Goal: Task Accomplishment & Management: Manage account settings

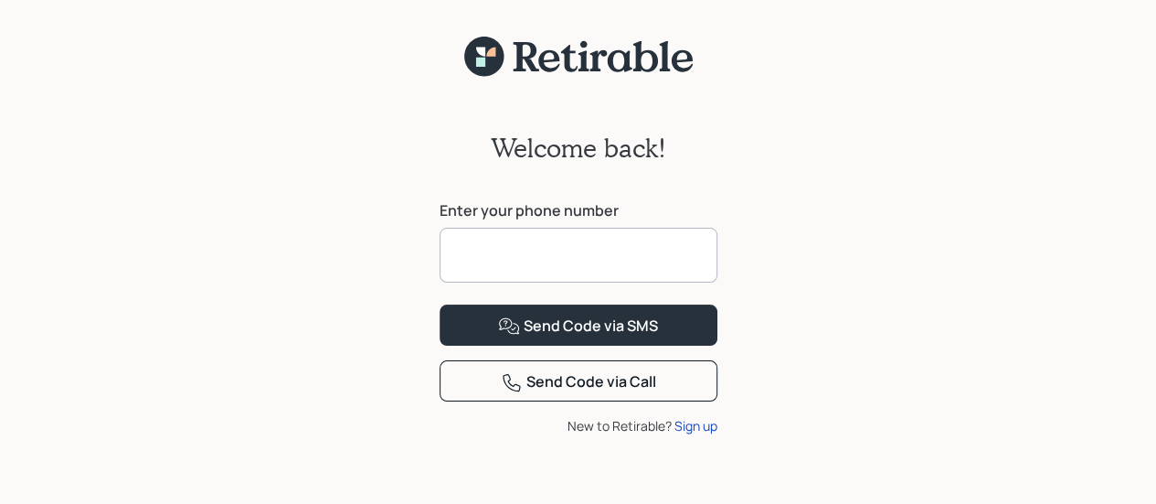
click at [614, 245] on input at bounding box center [579, 255] width 278 height 55
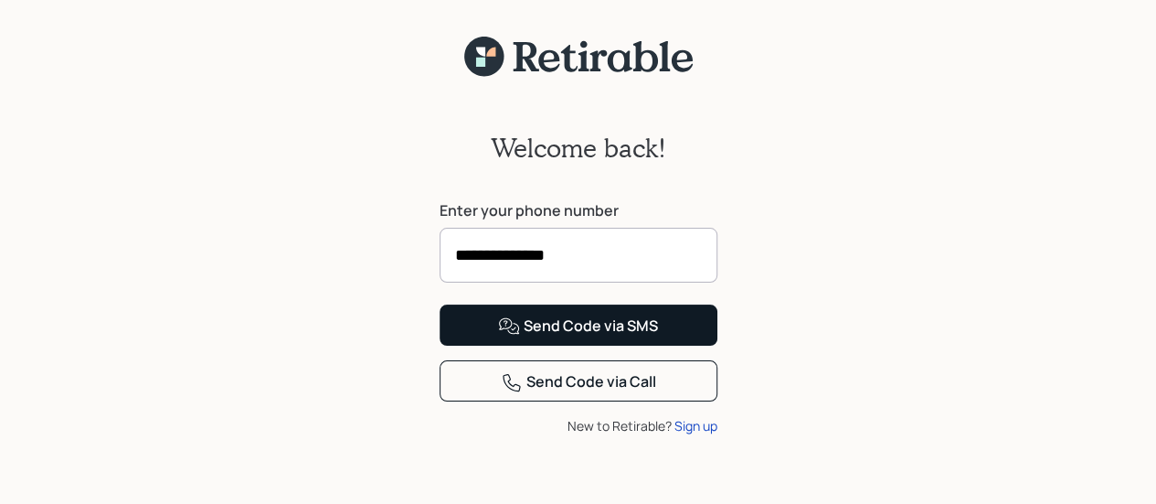
type input "**********"
click at [654, 337] on div "Send Code via SMS" at bounding box center [578, 326] width 160 height 22
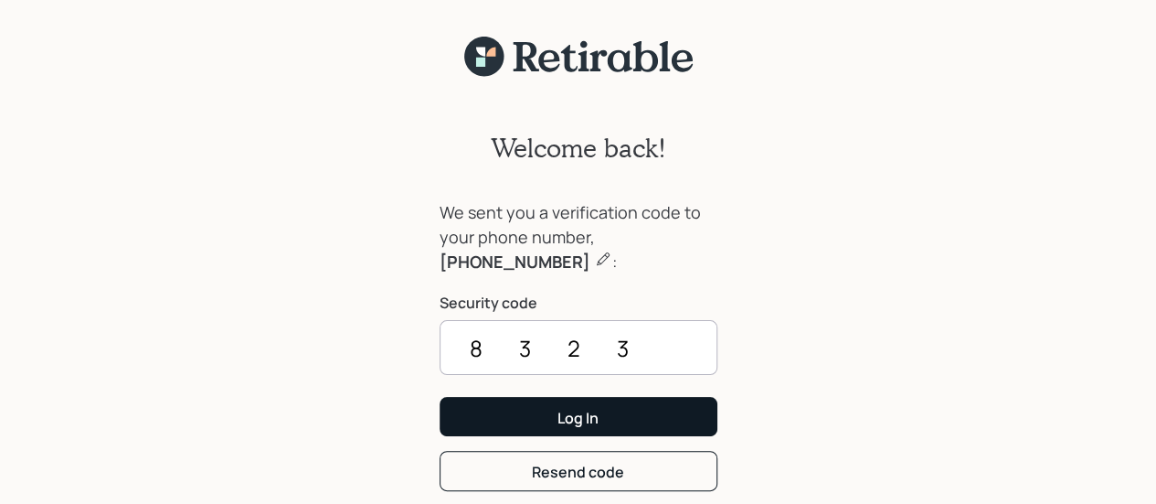
type input "8323"
click at [672, 414] on button "Log In" at bounding box center [579, 416] width 278 height 39
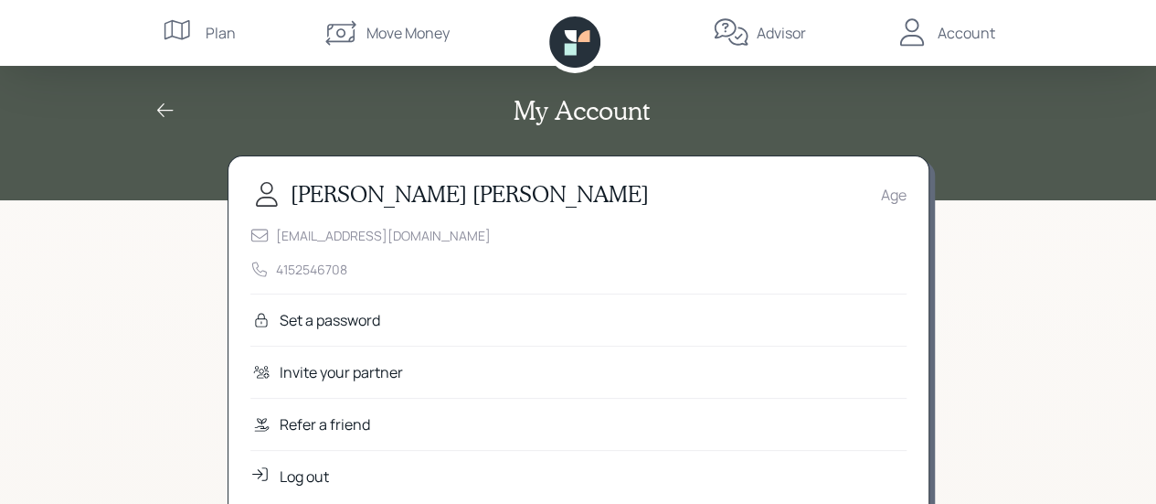
click at [355, 316] on div "Set a password" at bounding box center [330, 320] width 101 height 22
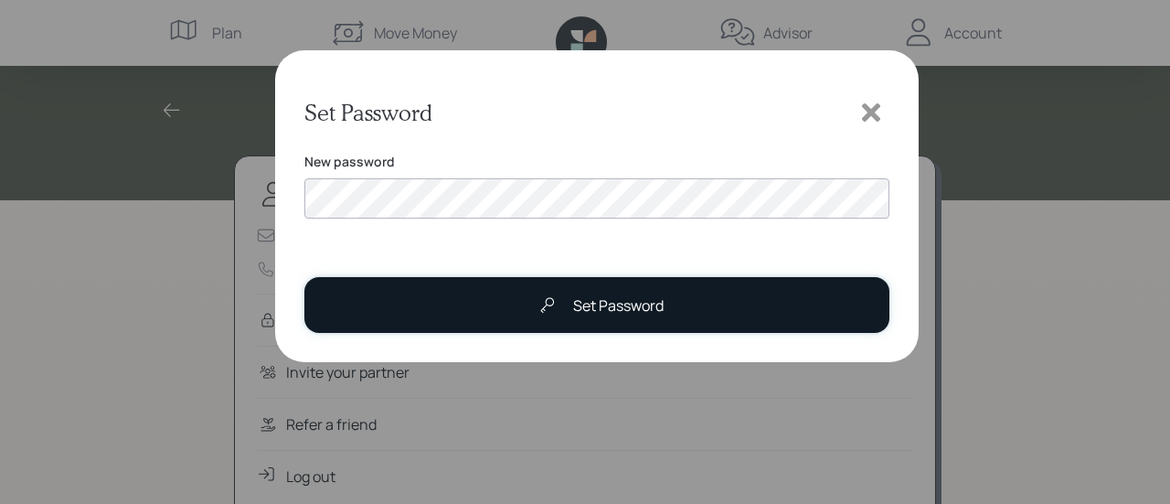
click at [656, 308] on div "Set Password" at bounding box center [618, 305] width 90 height 22
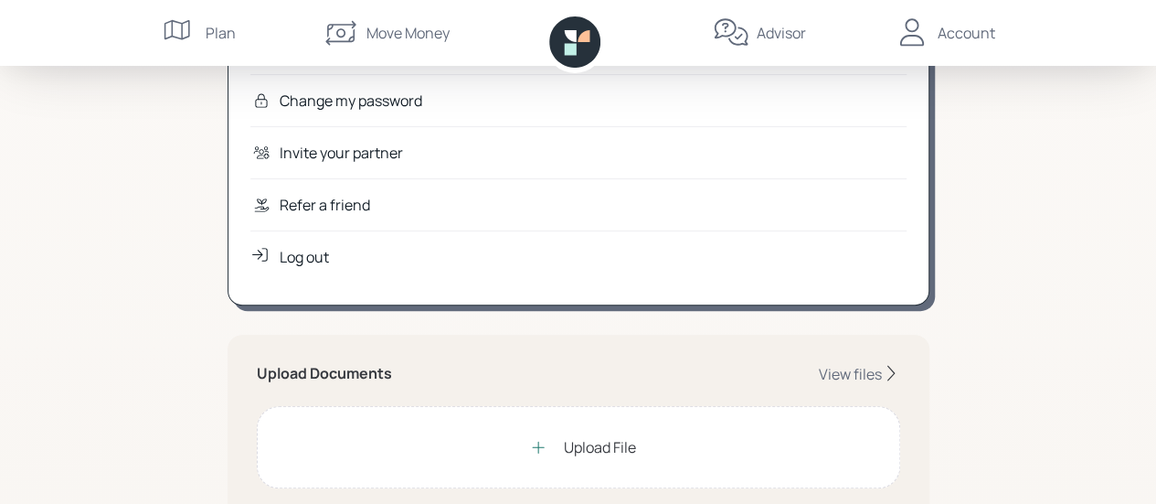
scroll to position [274, 0]
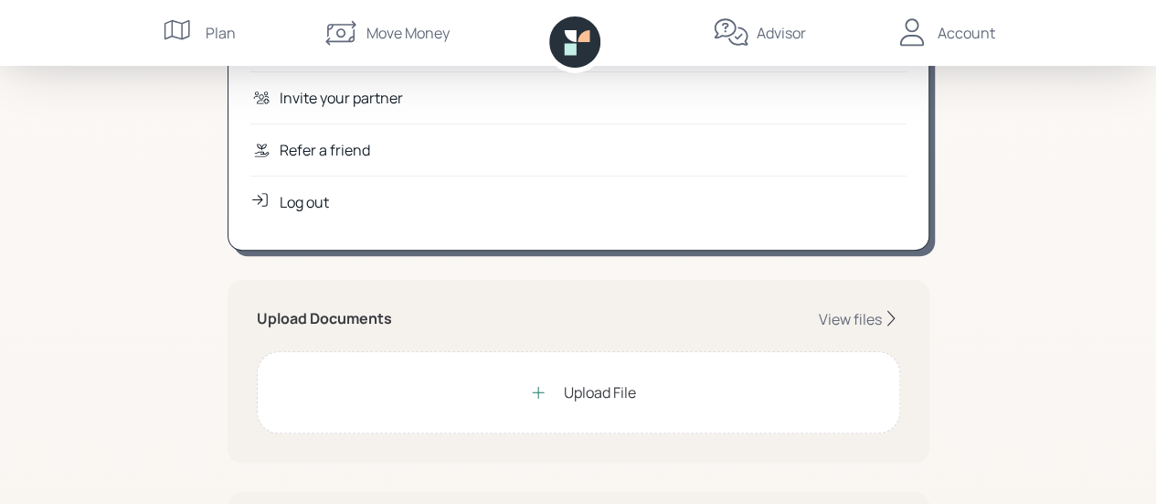
click at [579, 387] on div "Upload File" at bounding box center [600, 392] width 72 height 22
click at [564, 386] on div "Upload File" at bounding box center [600, 392] width 72 height 22
click at [526, 377] on div at bounding box center [538, 392] width 37 height 37
click at [612, 381] on div "Upload File" at bounding box center [600, 392] width 72 height 22
click at [848, 315] on div "View files" at bounding box center [850, 319] width 63 height 20
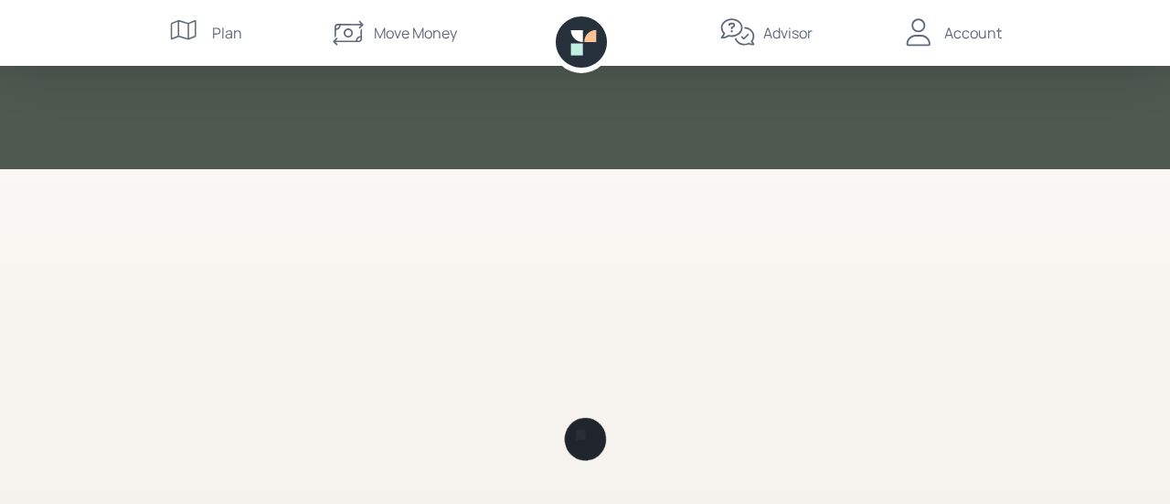
click at [848, 315] on div at bounding box center [585, 313] width 702 height 379
